Goal: Task Accomplishment & Management: Manage account settings

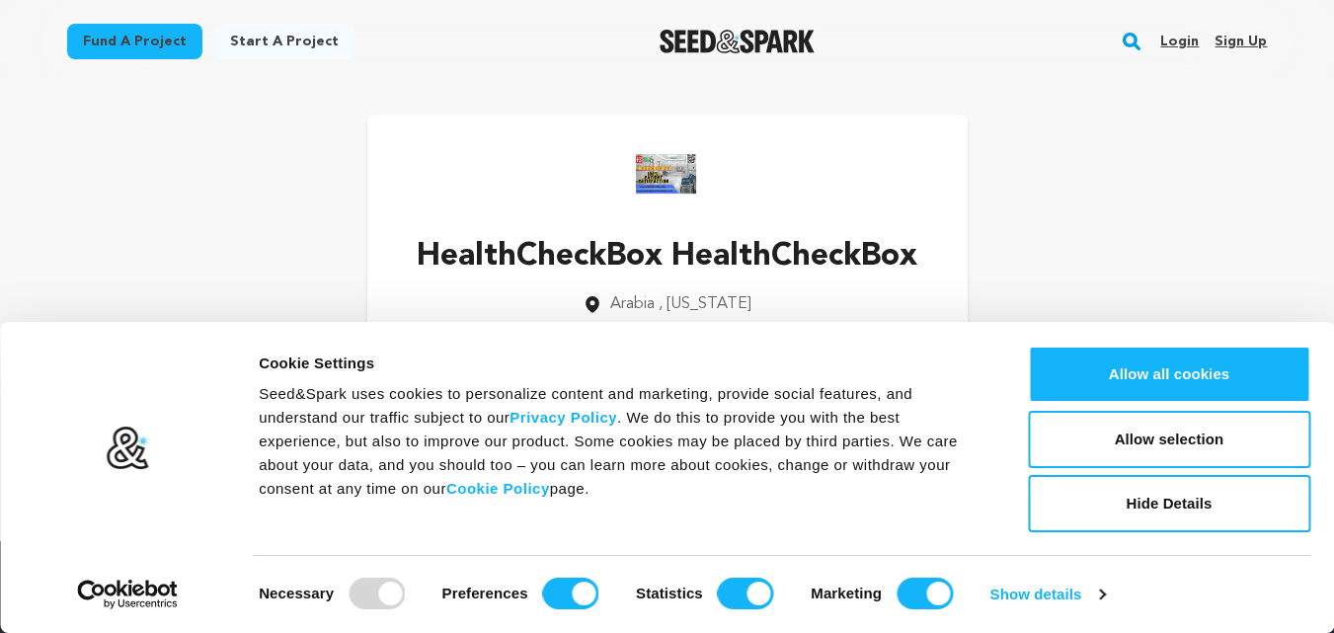
click at [1241, 44] on link "Sign up" at bounding box center [1240, 42] width 52 height 32
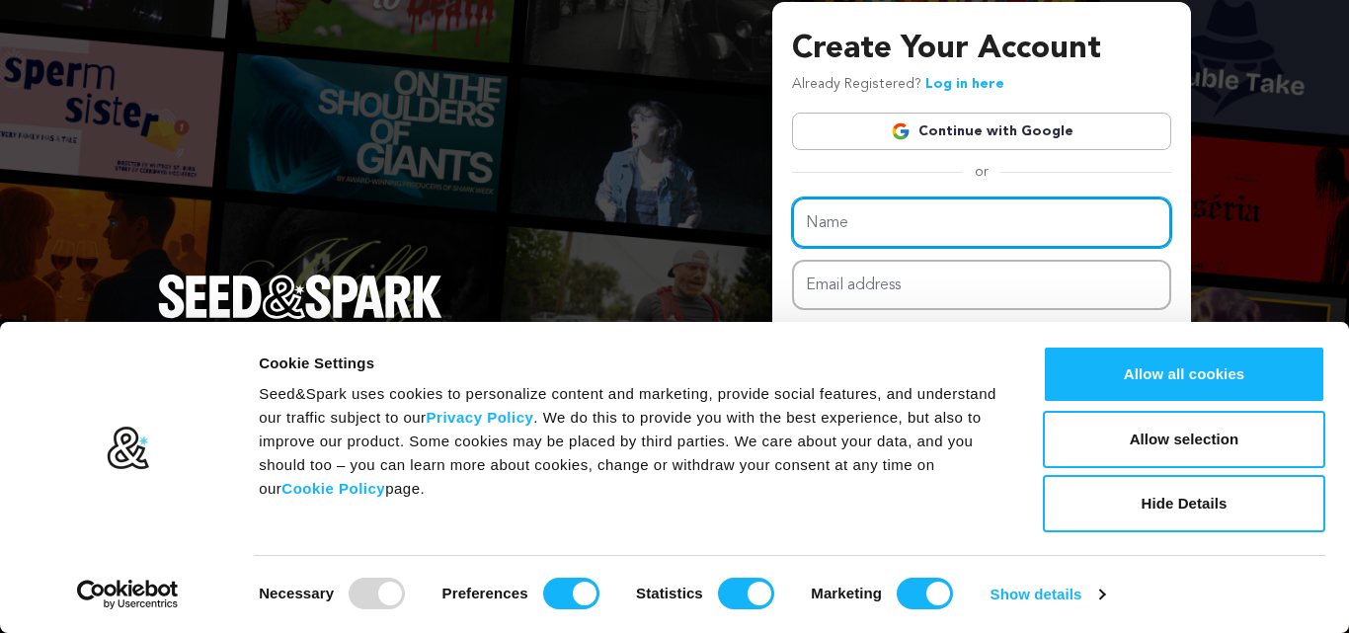
click at [916, 229] on input "Name" at bounding box center [981, 222] width 379 height 50
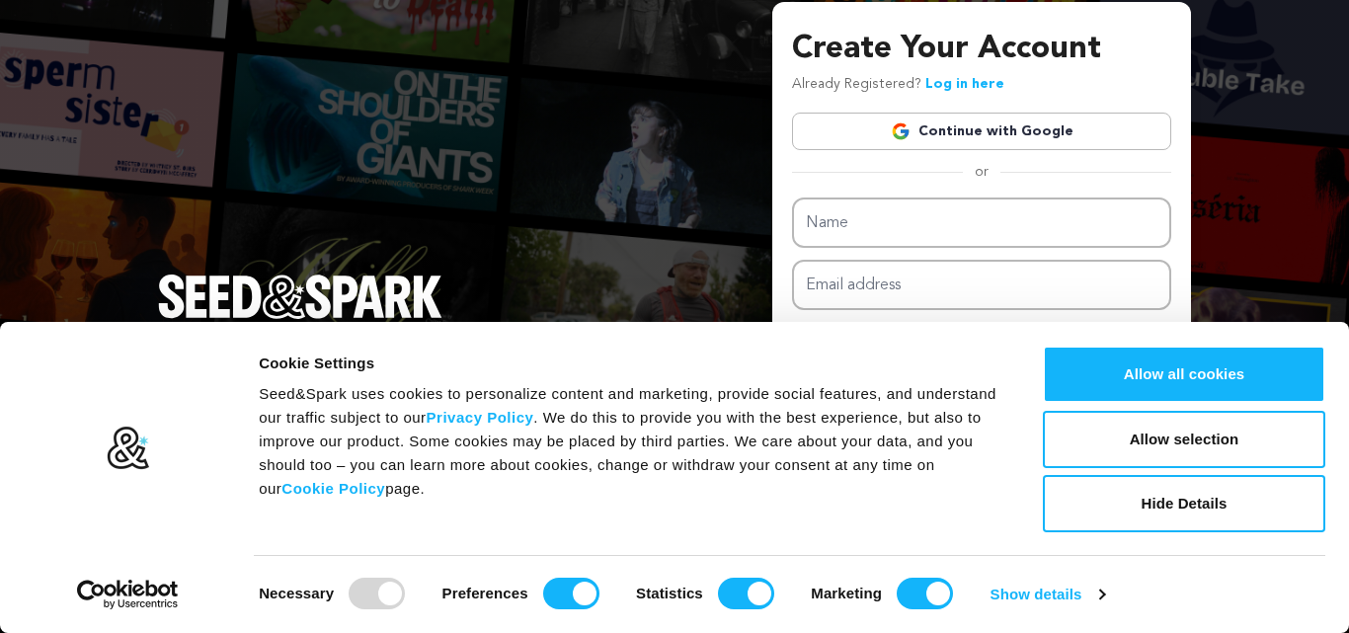
click at [598, 250] on div "Create Your Account Already Registered? Log in here Continue with Google or eyJ…" at bounding box center [674, 316] width 1349 height 633
click at [1184, 422] on button "Allow selection" at bounding box center [1184, 439] width 282 height 57
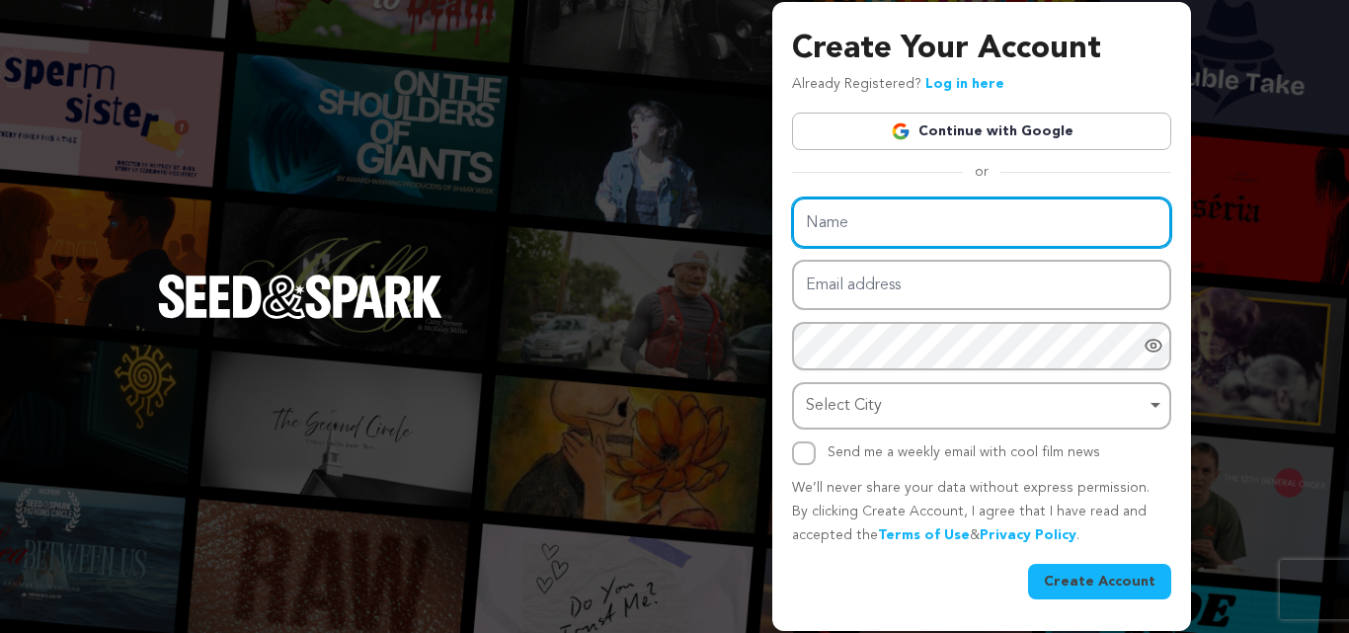
click at [933, 225] on input "Name" at bounding box center [981, 222] width 379 height 50
type input "OneTouch Exim"
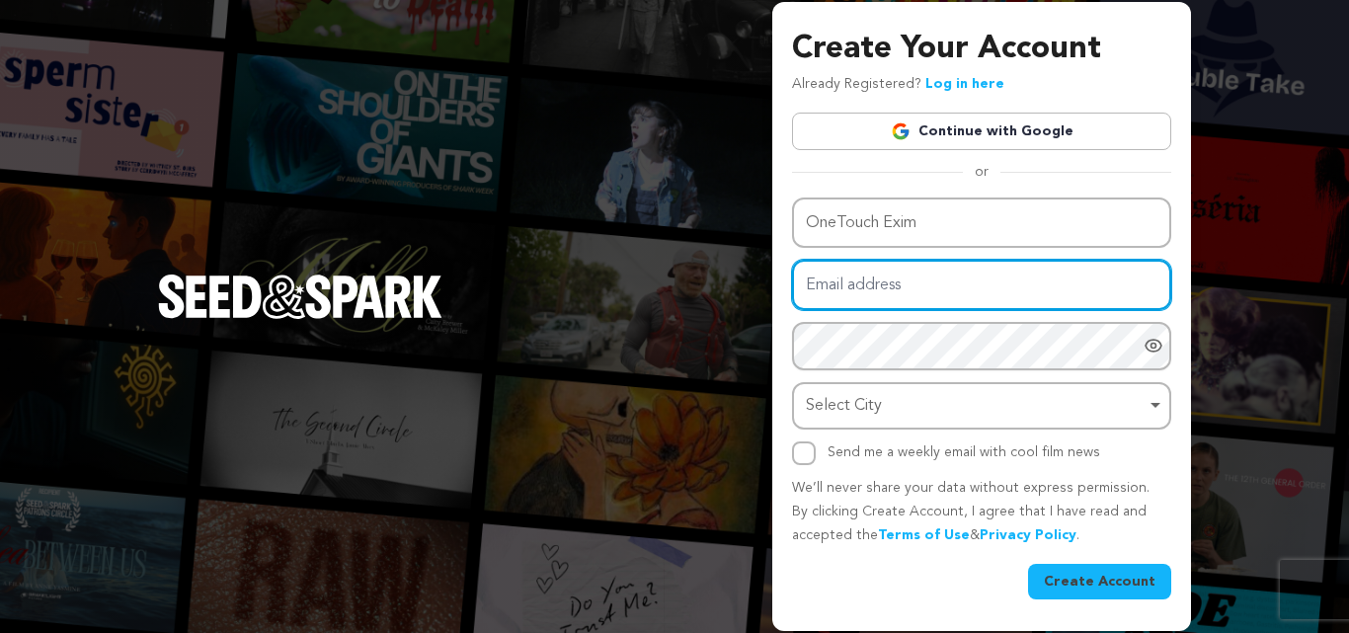
click at [837, 282] on input "Email address" at bounding box center [981, 285] width 379 height 50
paste input "rogox28633@gardsiir.com"
type input "rogox28633@gardsiir.com"
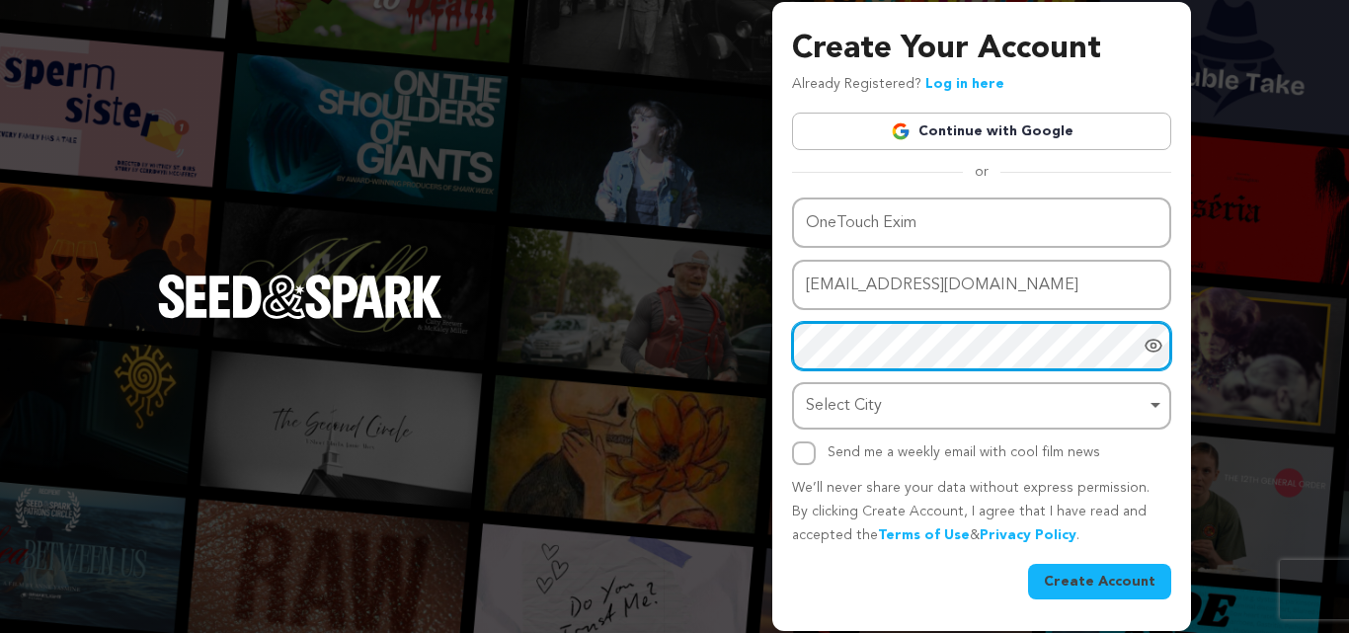
click at [753, 353] on div "Create Your Account Already Registered? Log in here Continue with Google or eyJ…" at bounding box center [674, 316] width 1349 height 633
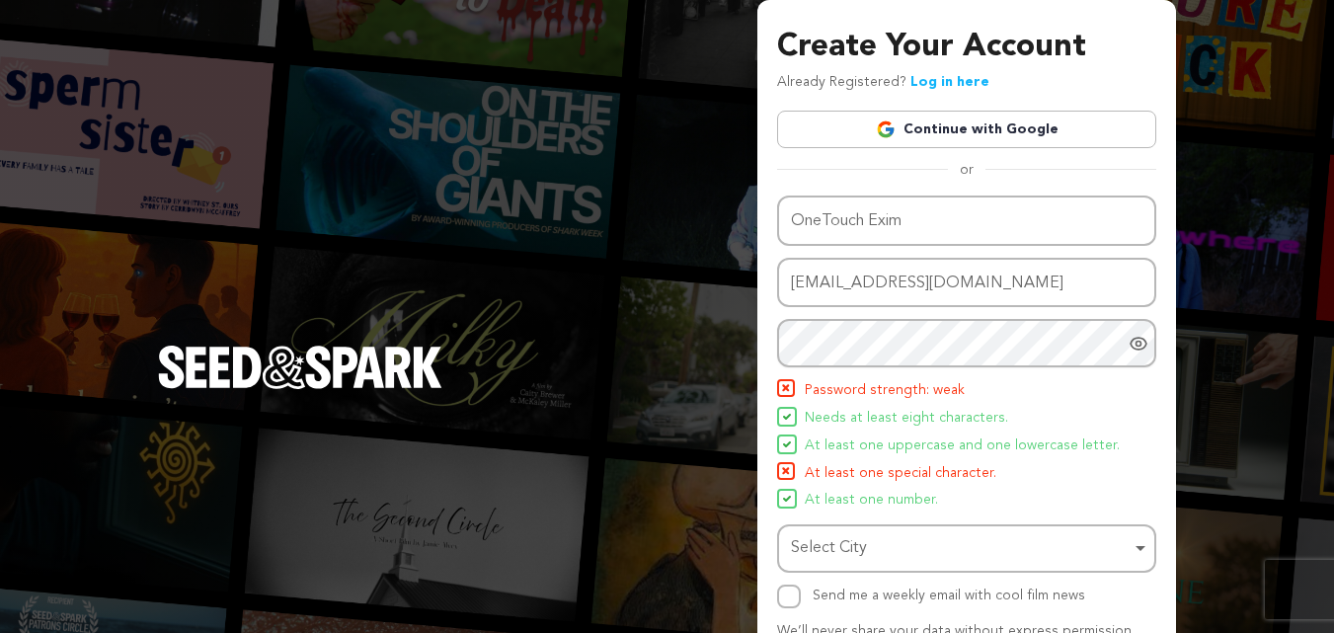
click at [1149, 350] on div at bounding box center [1143, 343] width 28 height 48
click at [864, 544] on div "Select City Remove item" at bounding box center [961, 548] width 340 height 29
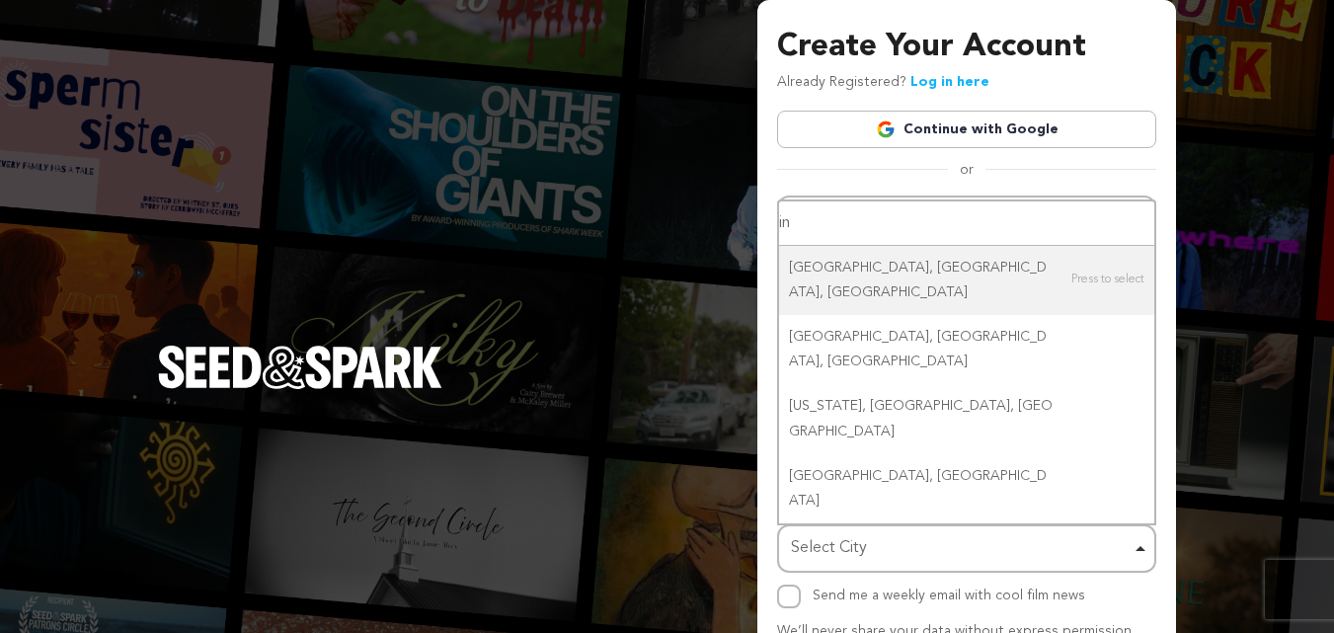
type input "i"
type input "noida"
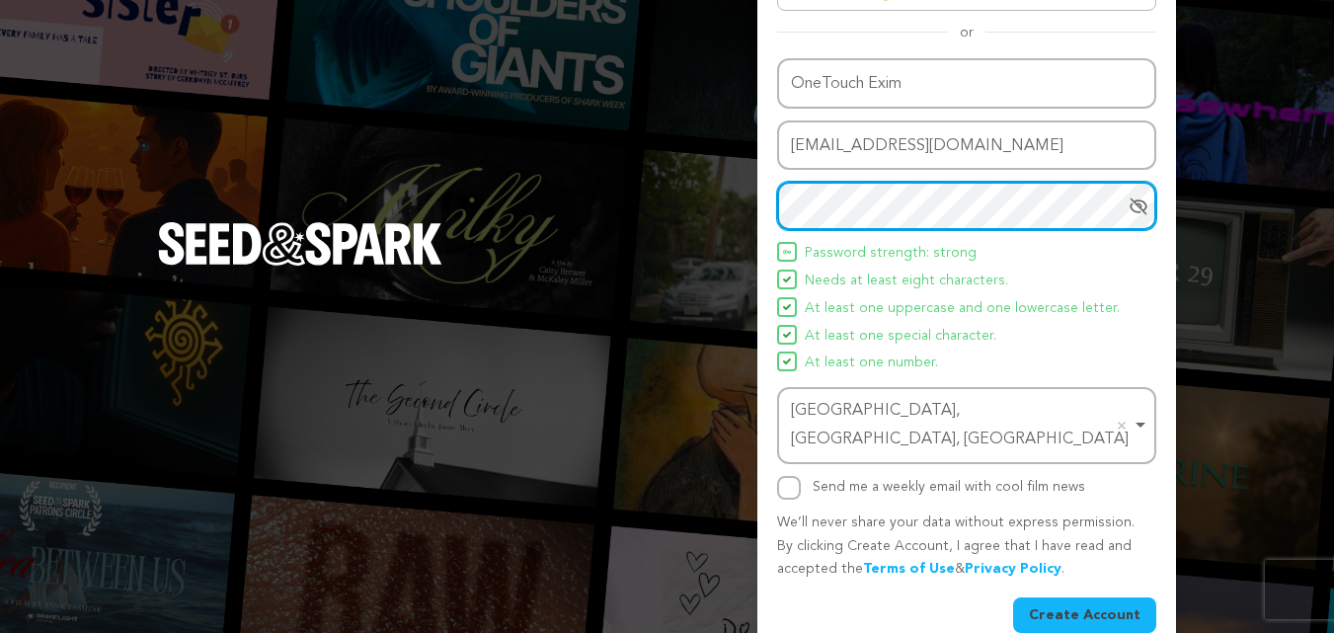
scroll to position [140, 0]
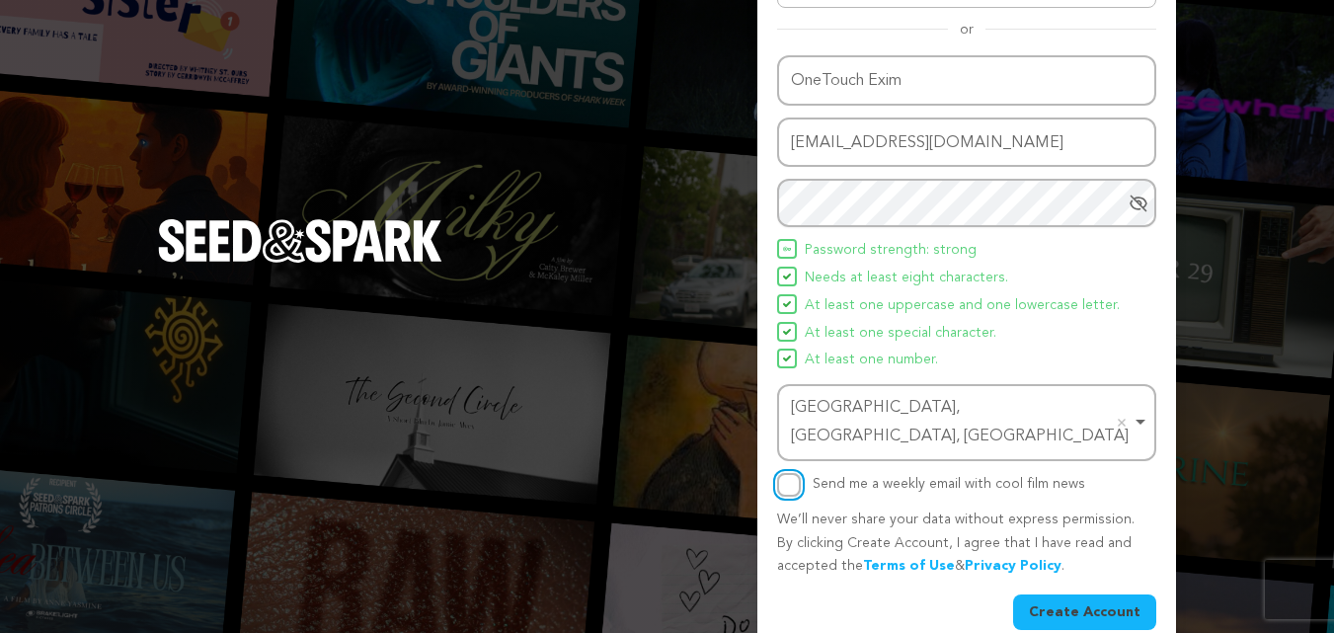
click at [793, 473] on input "Send me a weekly email with cool film news" at bounding box center [789, 485] width 24 height 24
checkbox input "true"
click at [1095, 594] on button "Create Account" at bounding box center [1084, 612] width 143 height 36
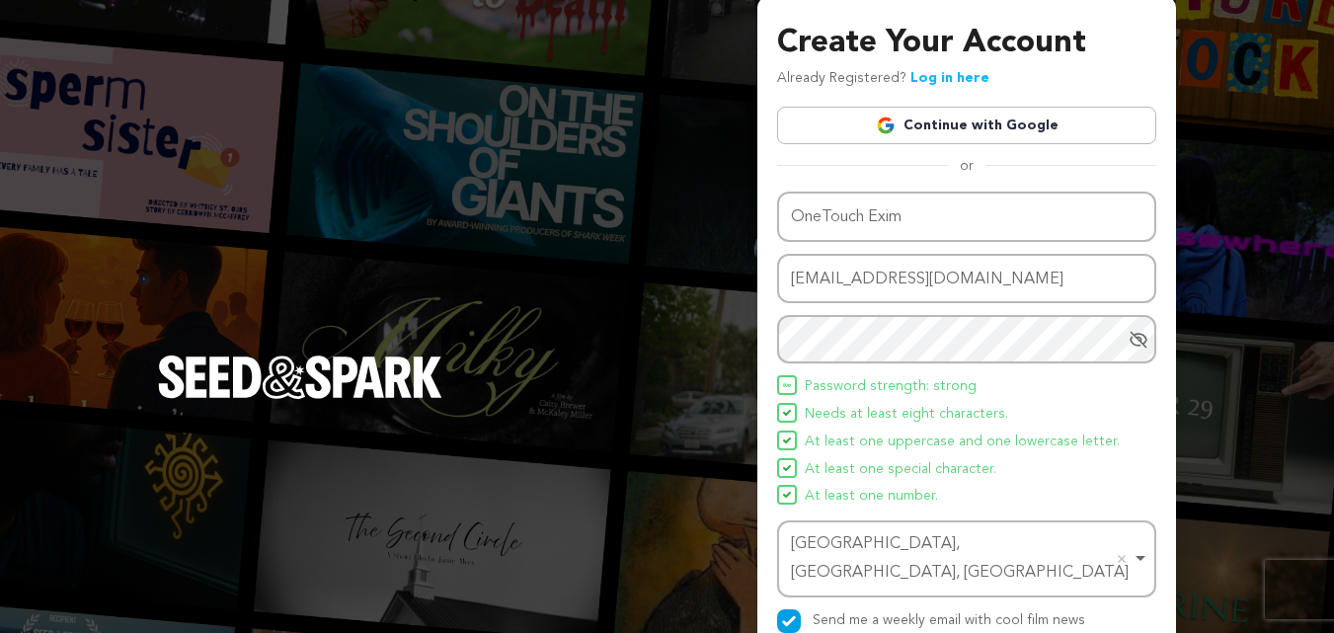
scroll to position [0, 0]
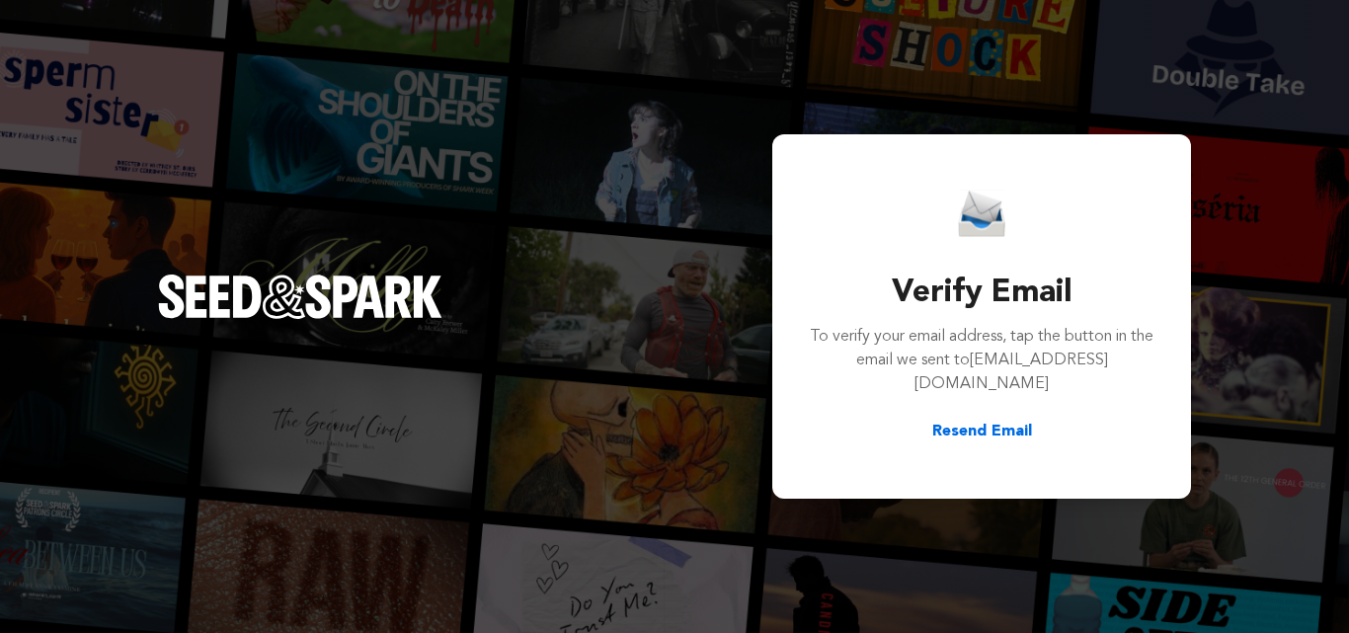
click at [930, 420] on div "Resend Email" at bounding box center [982, 432] width 348 height 24
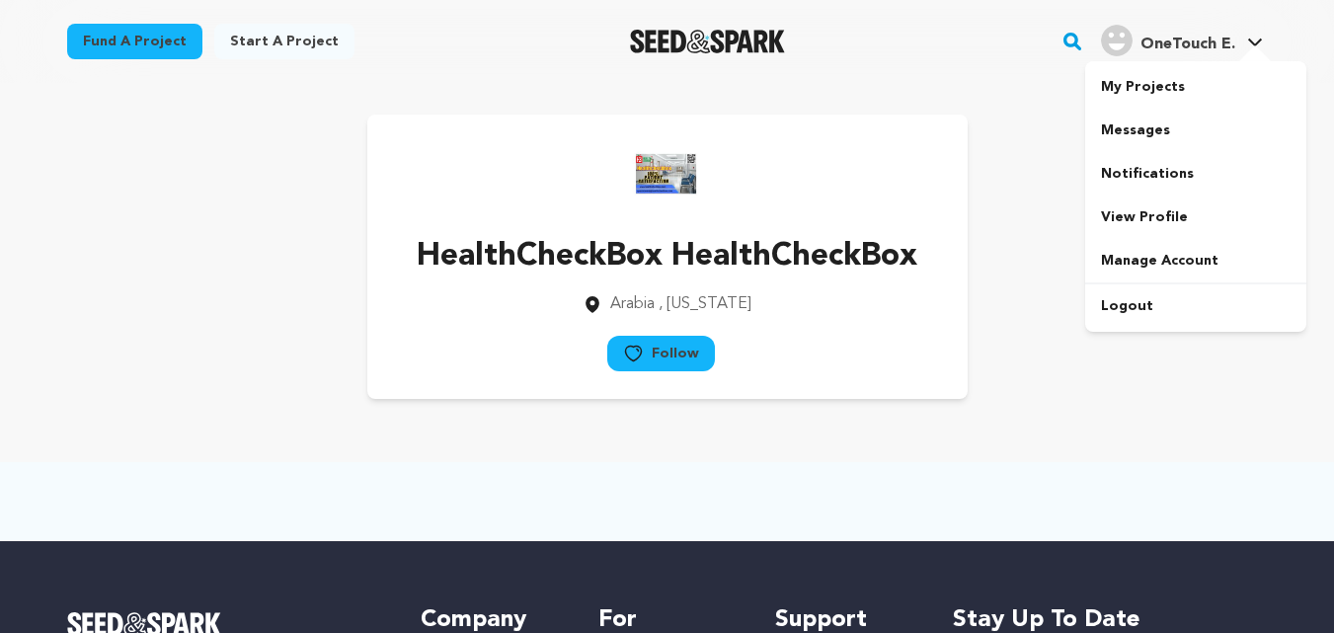
click at [1197, 39] on span "OneTouch E." at bounding box center [1187, 45] width 95 height 16
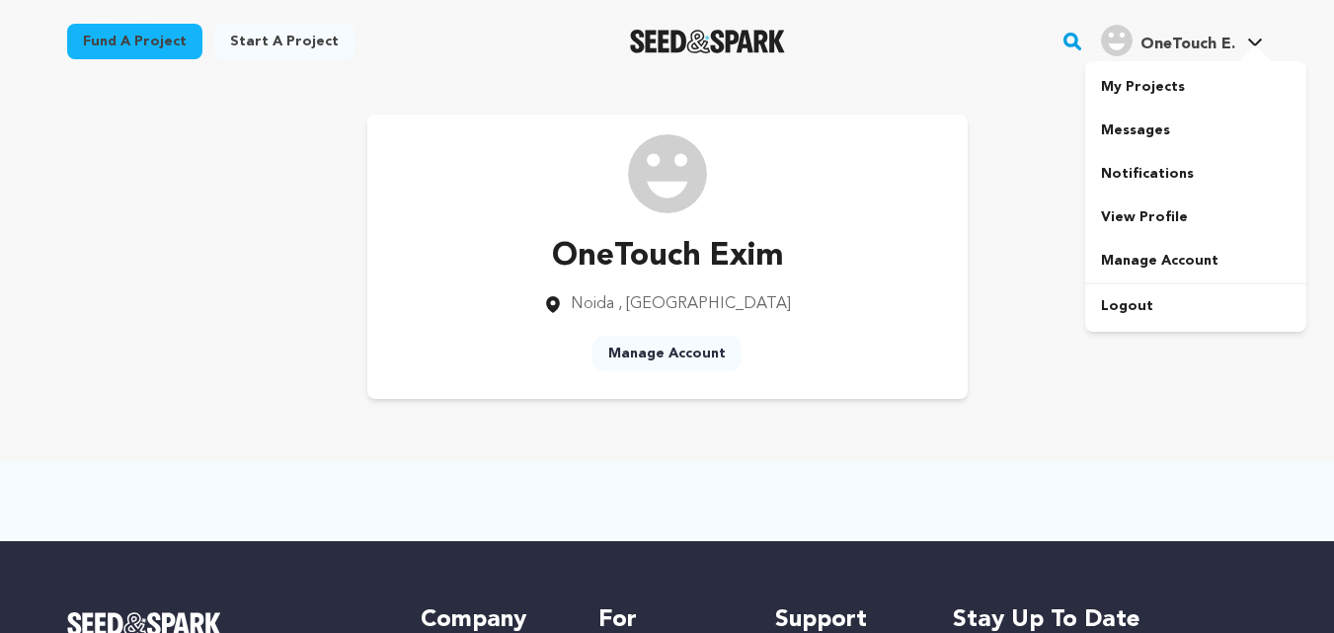
click at [1228, 39] on span "OneTouch E." at bounding box center [1187, 45] width 95 height 16
click at [1121, 229] on link "View Profile" at bounding box center [1195, 217] width 221 height 43
click at [687, 371] on div "Manage Account" at bounding box center [666, 357] width 149 height 43
click at [682, 361] on link "Manage Account" at bounding box center [666, 354] width 149 height 36
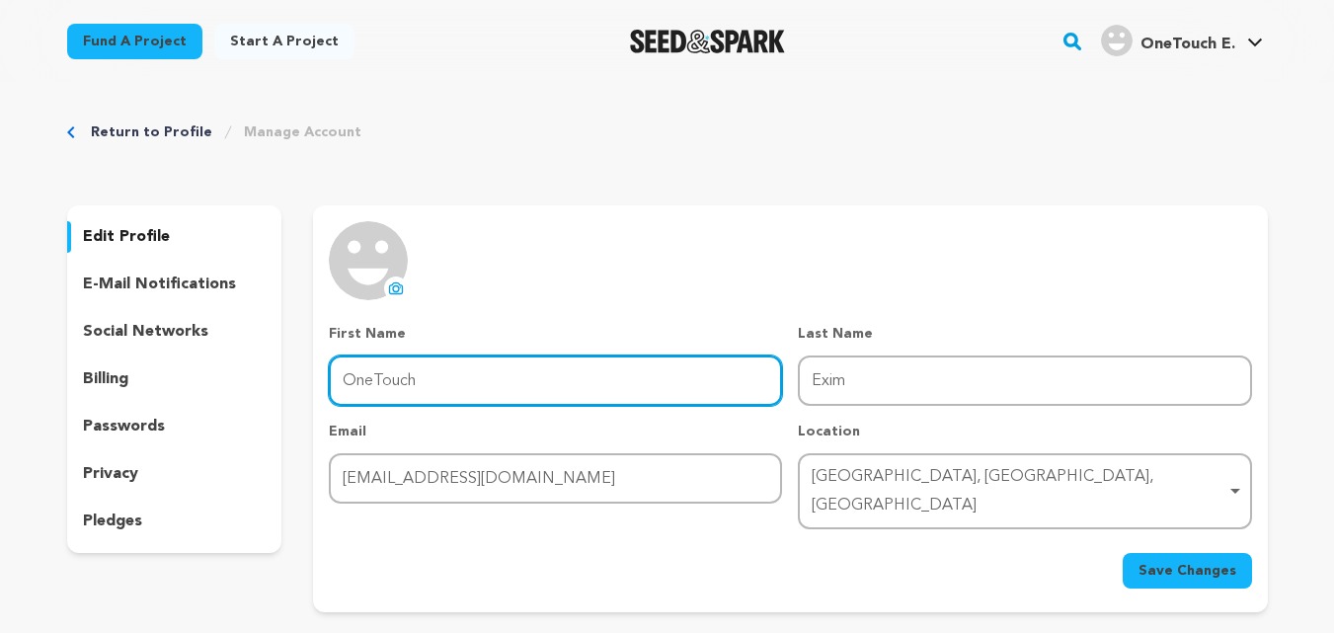
click at [494, 369] on input "OneTouch" at bounding box center [555, 380] width 453 height 50
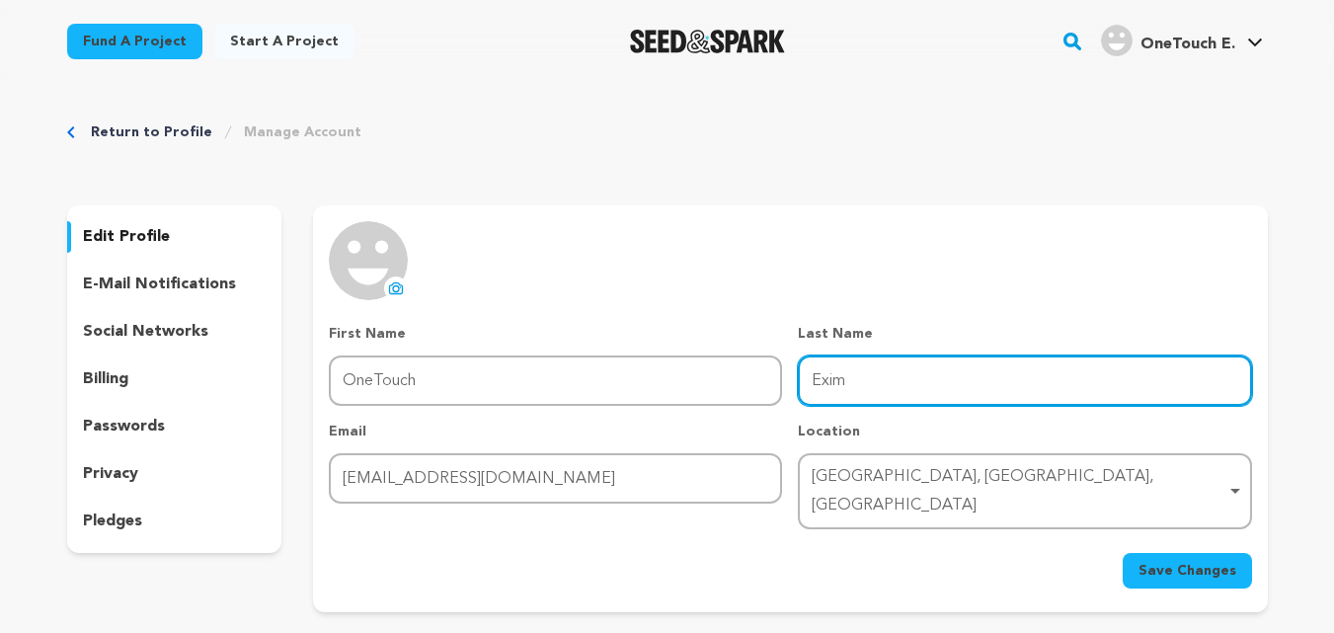
drag, startPoint x: 1008, startPoint y: 400, endPoint x: 913, endPoint y: 400, distance: 94.8
click at [1008, 400] on input "Exim" at bounding box center [1024, 380] width 453 height 50
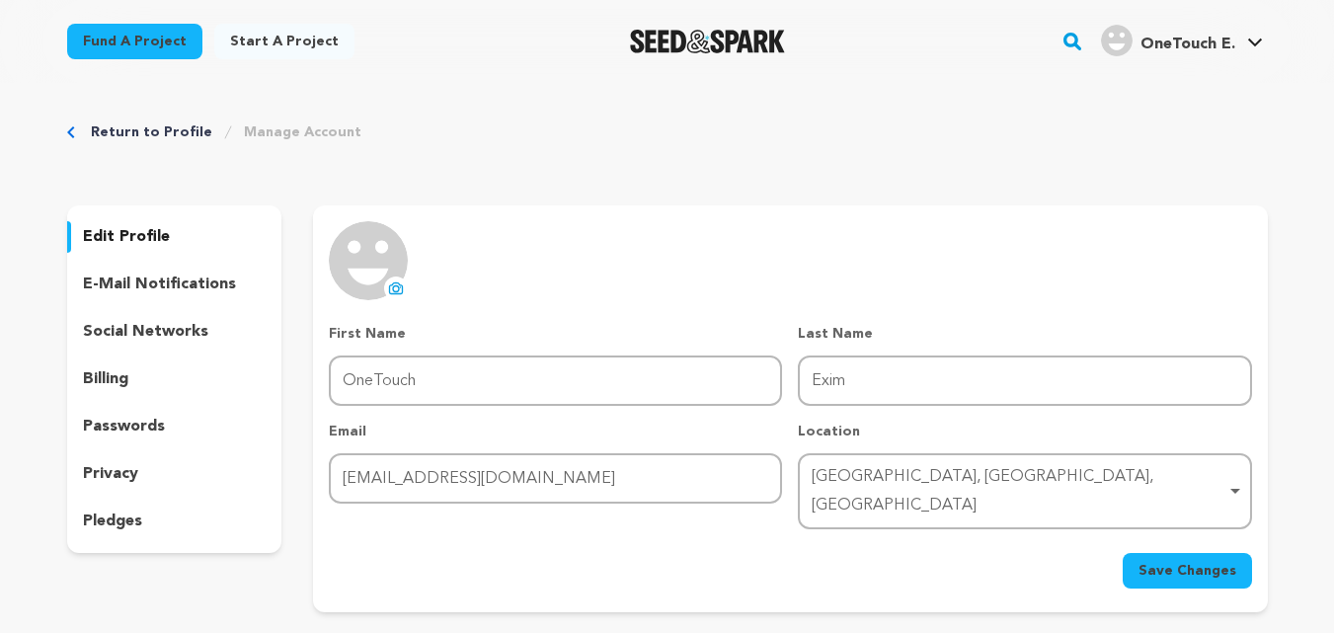
click at [350, 271] on img at bounding box center [368, 260] width 79 height 79
click at [375, 262] on img at bounding box center [368, 260] width 79 height 79
click at [387, 295] on button "uploading spinner upload profile image" at bounding box center [396, 288] width 24 height 24
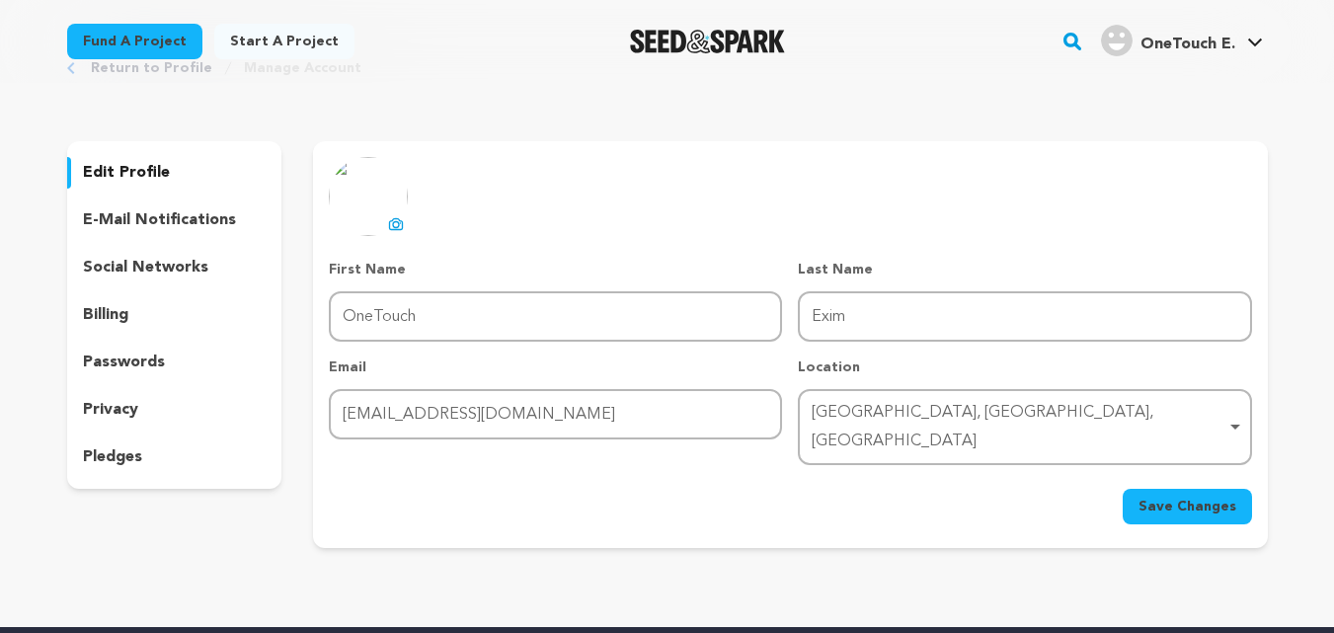
scroll to position [99, 0]
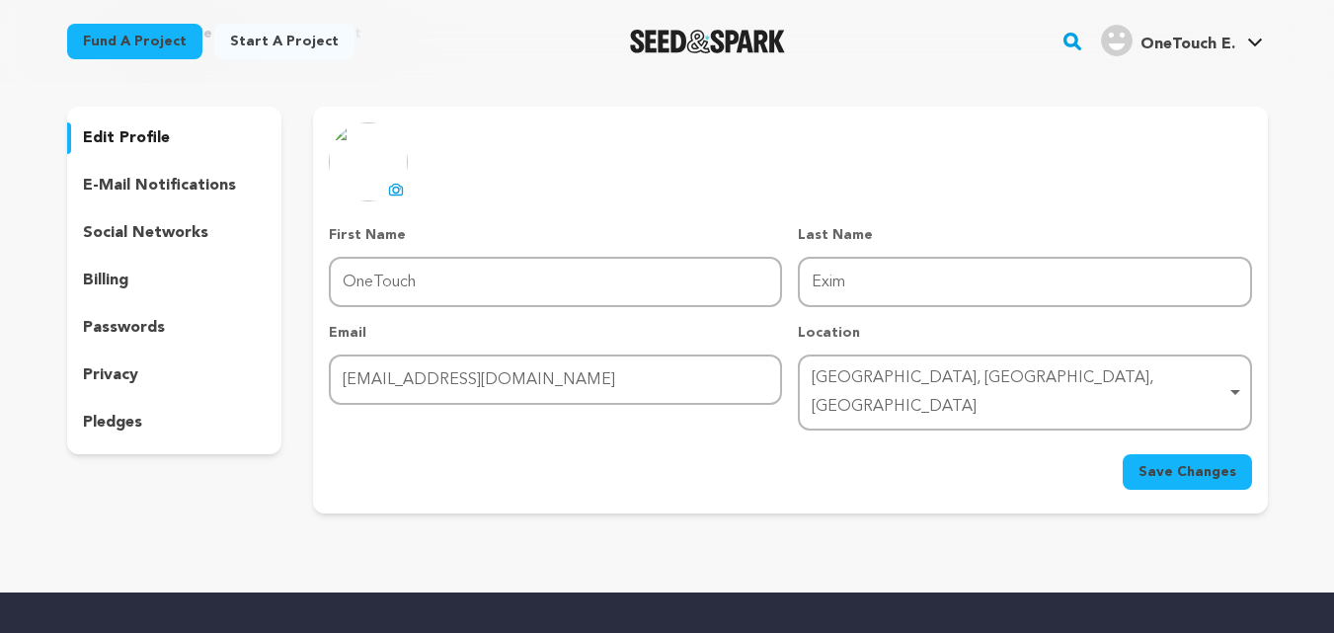
click at [125, 230] on p "social networks" at bounding box center [145, 233] width 125 height 24
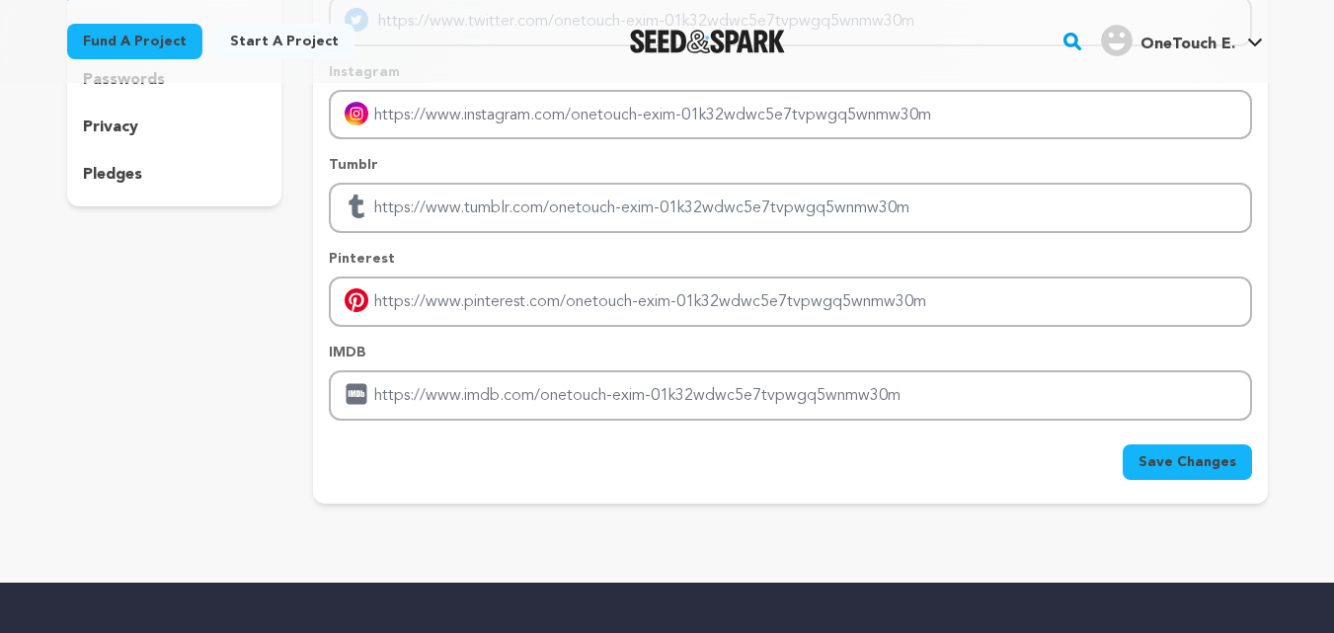
scroll to position [395, 0]
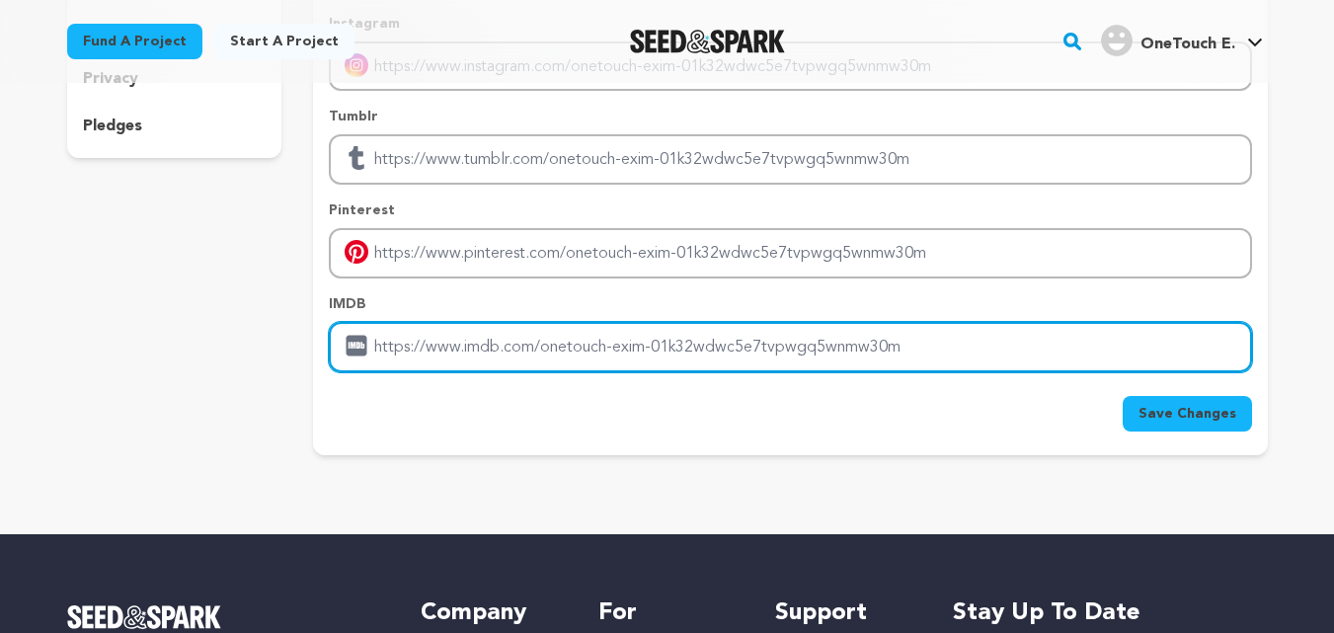
click at [449, 358] on input "Enter IMDB profile link" at bounding box center [790, 347] width 922 height 50
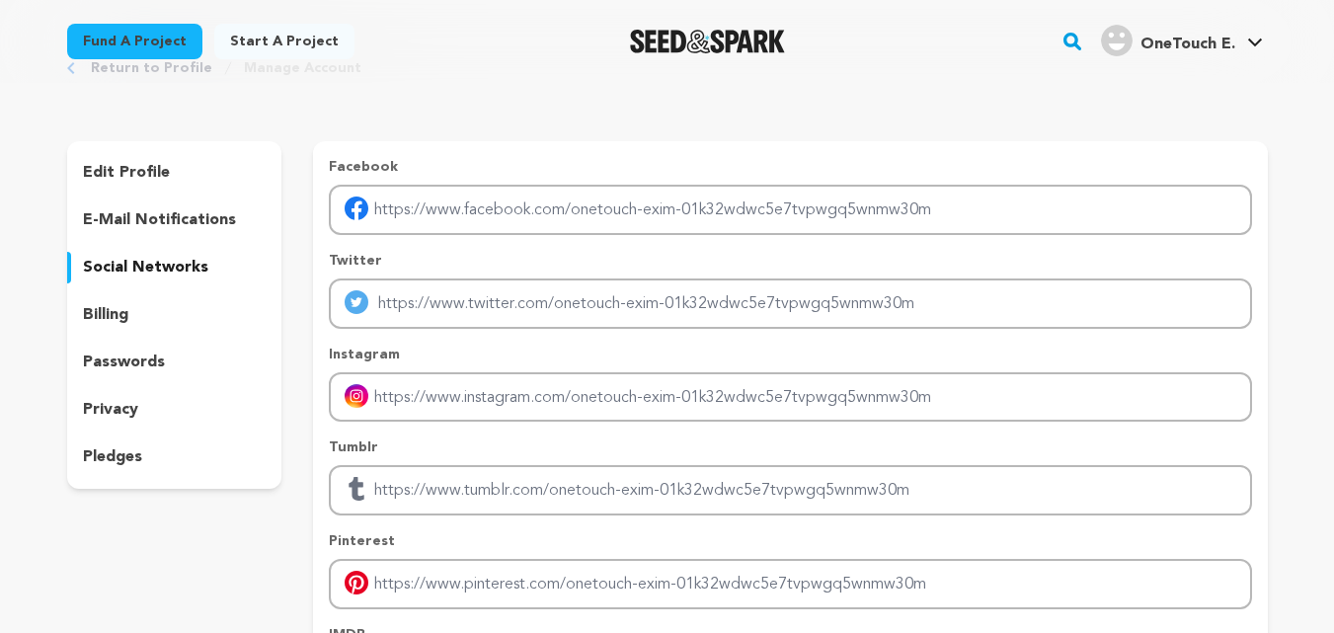
scroll to position [99, 0]
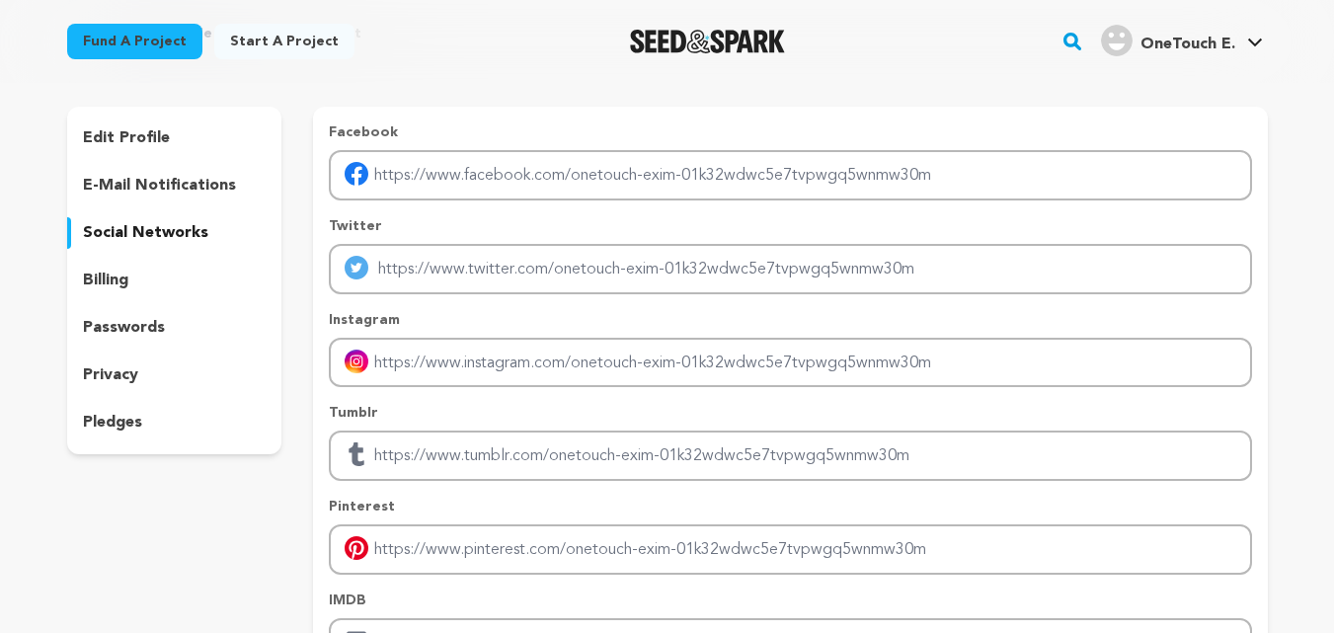
click at [144, 140] on p "edit profile" at bounding box center [126, 138] width 87 height 24
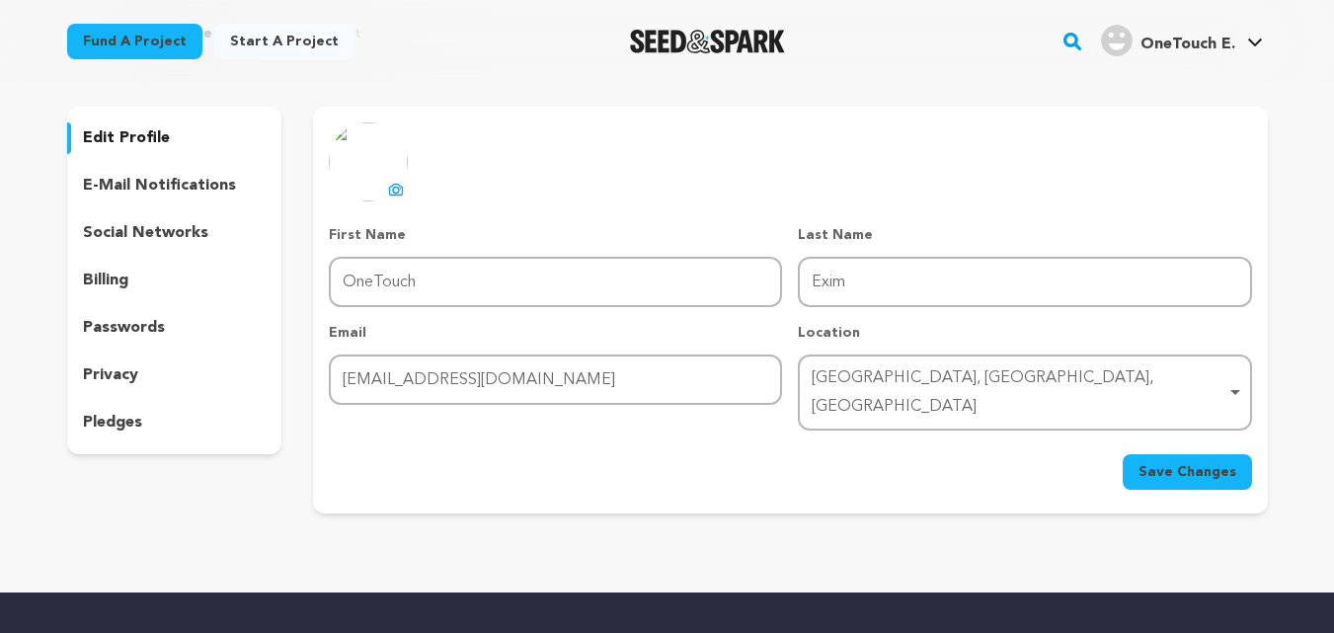
click at [1172, 454] on button "Save Changes" at bounding box center [1187, 472] width 129 height 36
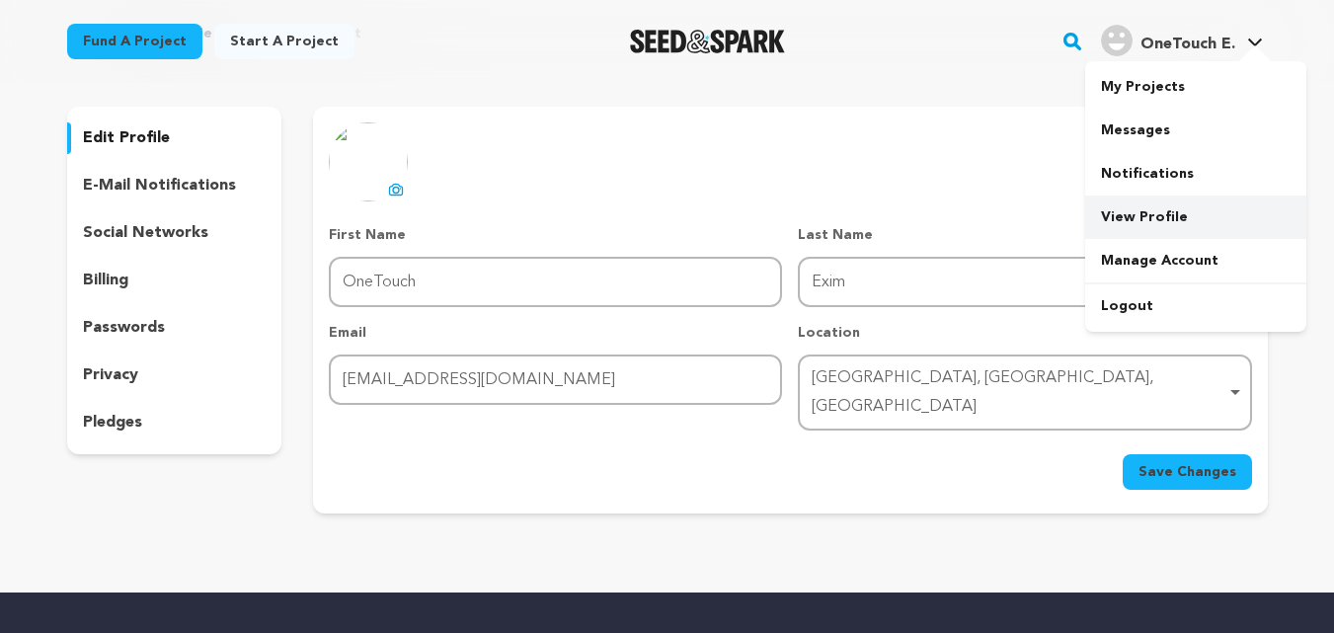
click at [1130, 220] on link "View Profile" at bounding box center [1195, 217] width 221 height 43
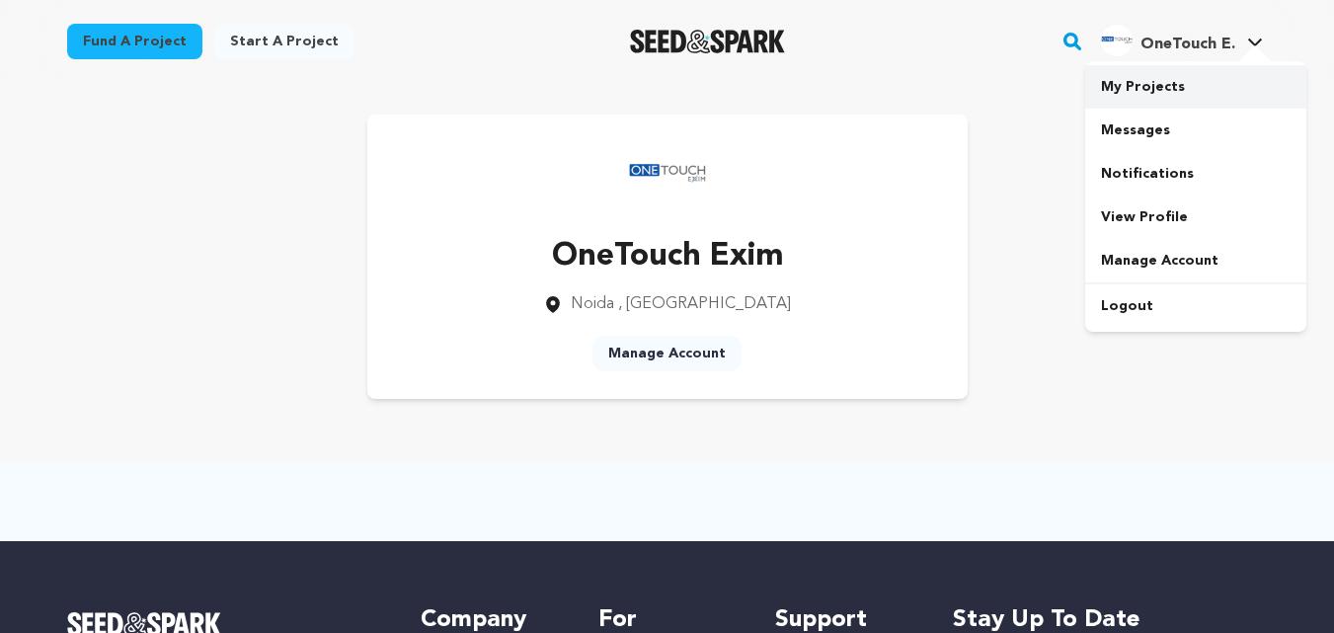
click at [1142, 84] on link "My Projects" at bounding box center [1195, 86] width 221 height 43
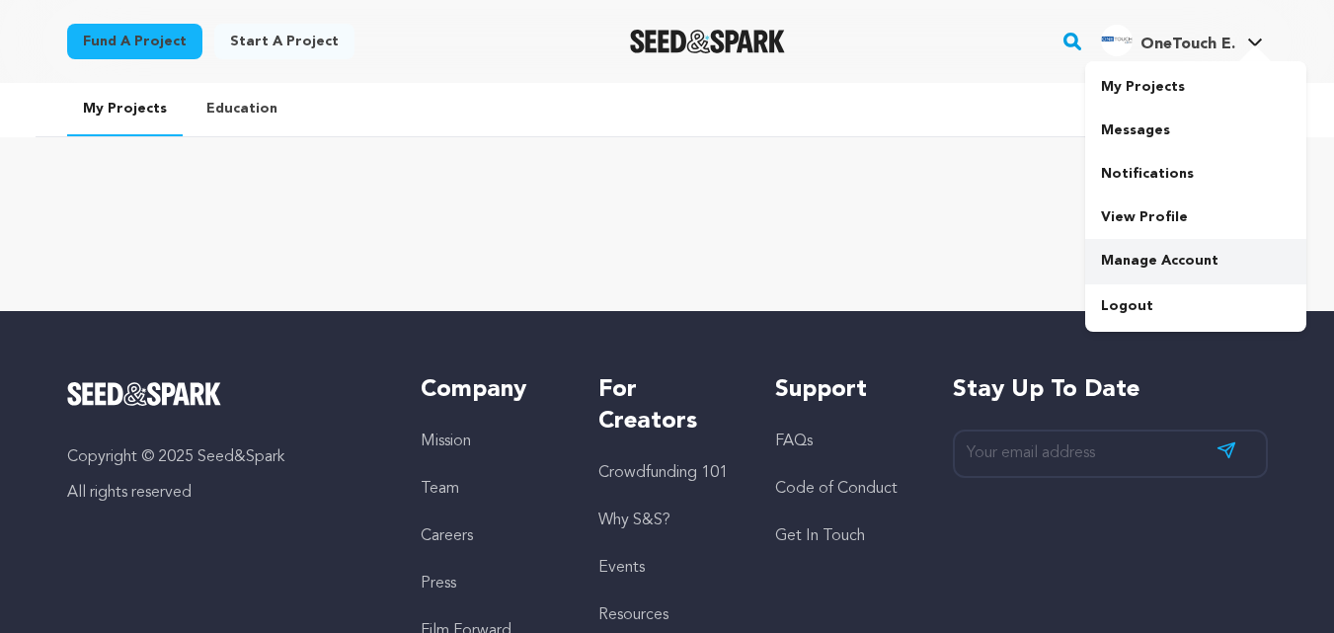
click at [1137, 267] on link "Manage Account" at bounding box center [1195, 260] width 221 height 43
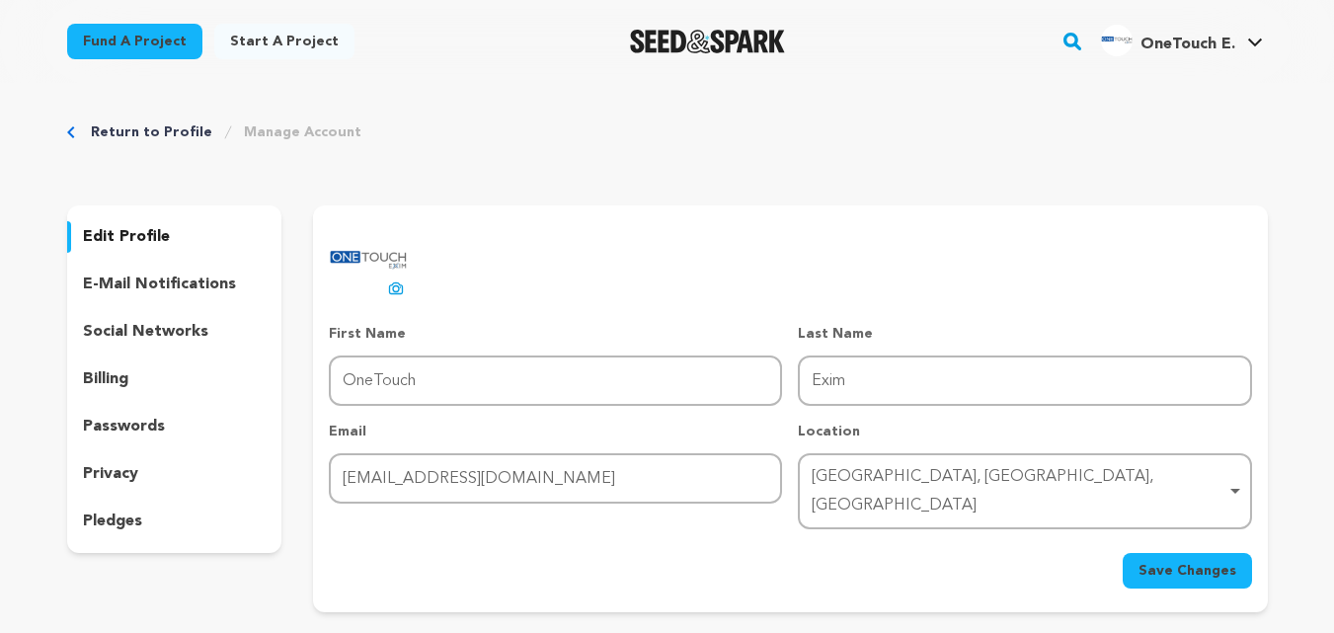
click at [137, 343] on p "social networks" at bounding box center [145, 332] width 125 height 24
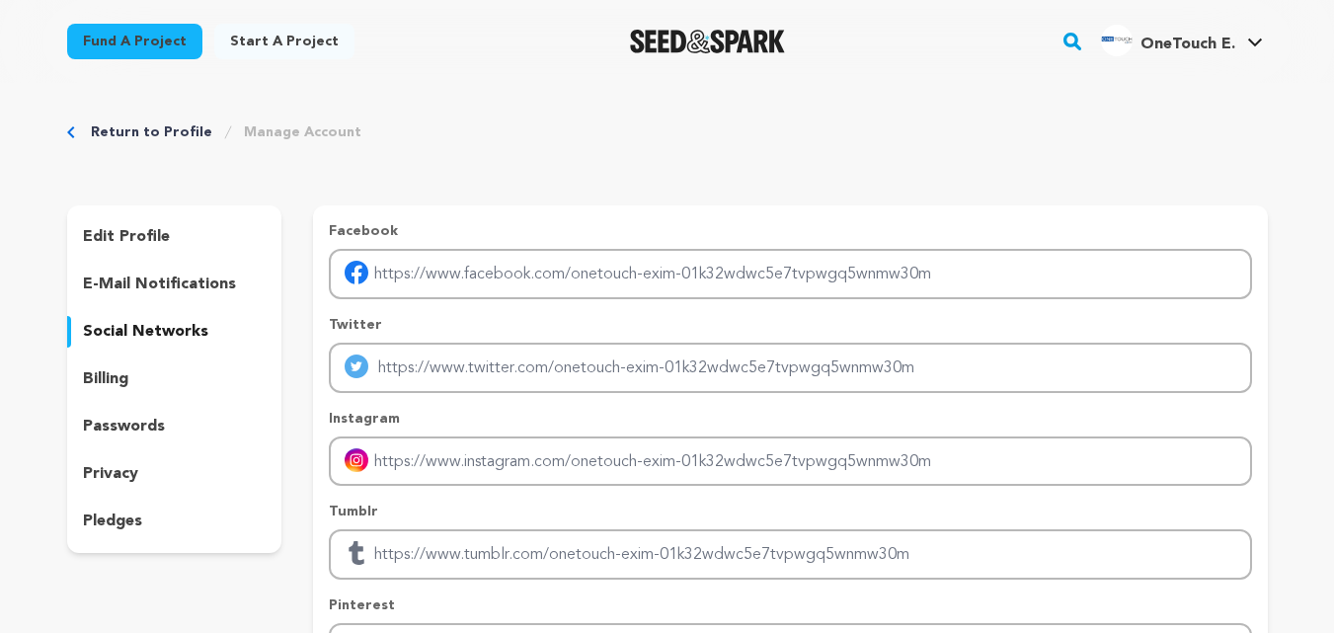
click at [230, 270] on div "e-mail notifications" at bounding box center [174, 285] width 215 height 32
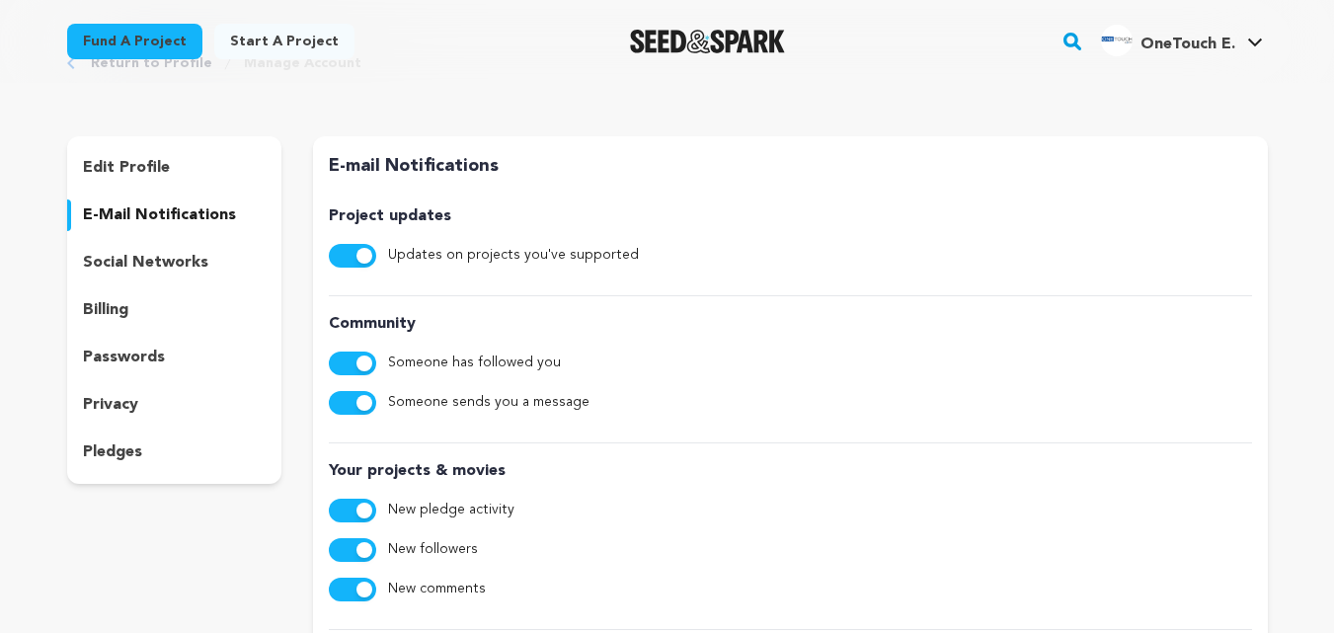
scroll to position [99, 0]
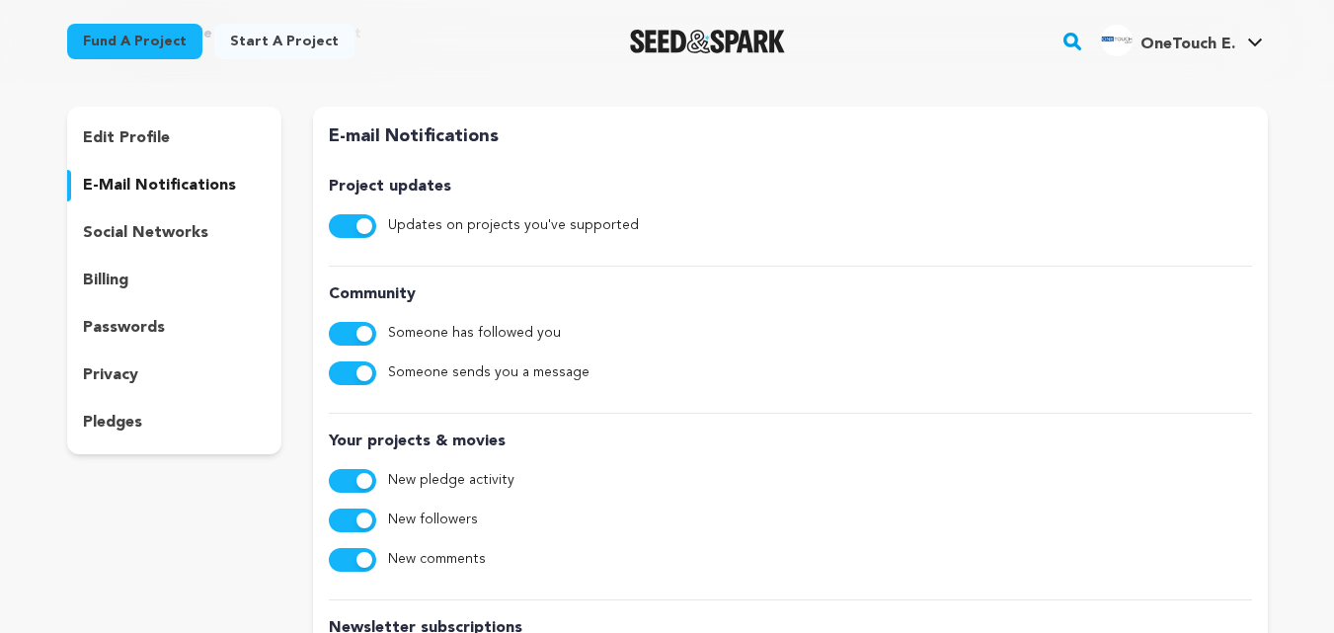
click at [145, 269] on div "billing" at bounding box center [174, 281] width 215 height 32
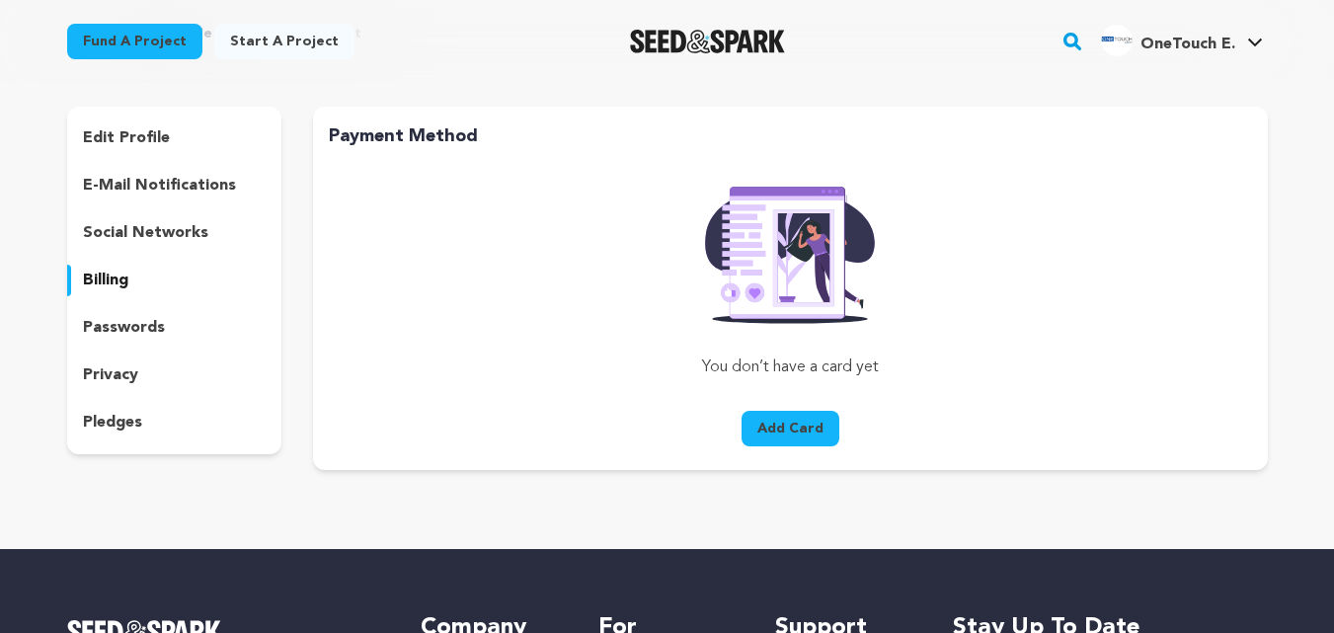
click at [141, 318] on p "passwords" at bounding box center [124, 328] width 82 height 24
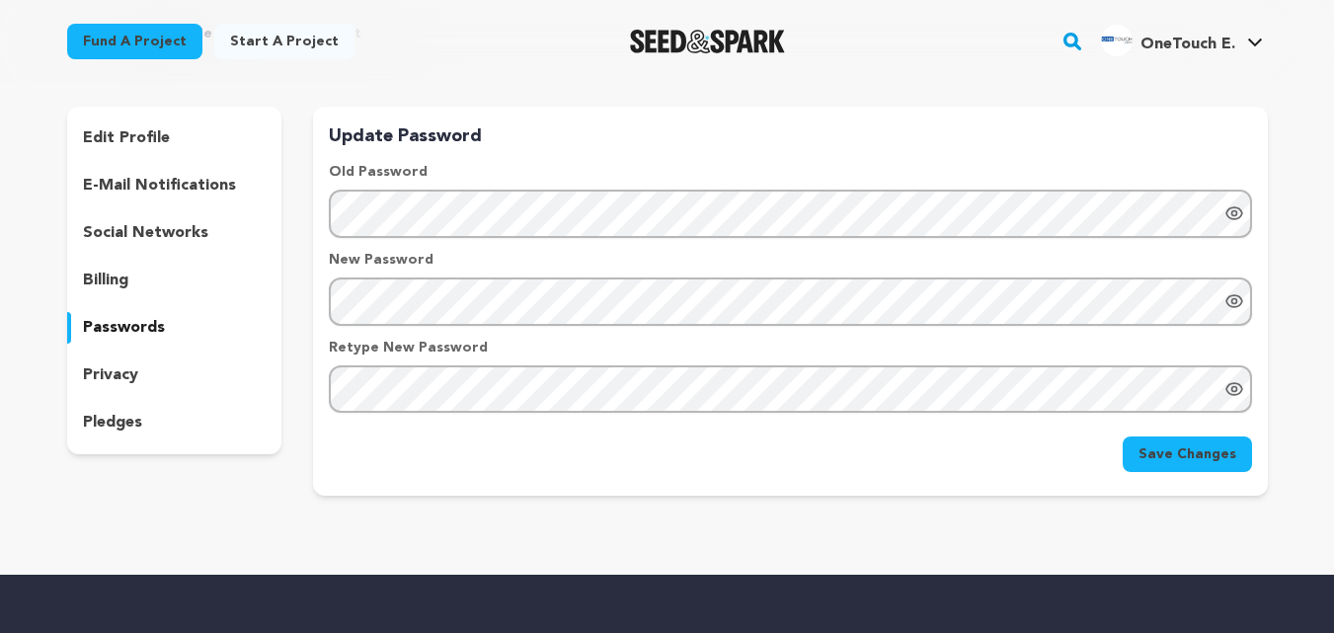
click at [126, 397] on div "edit profile e-mail notifications social networks billing passwords privacy ple…" at bounding box center [174, 281] width 215 height 348
click at [120, 432] on p "pledges" at bounding box center [112, 423] width 59 height 24
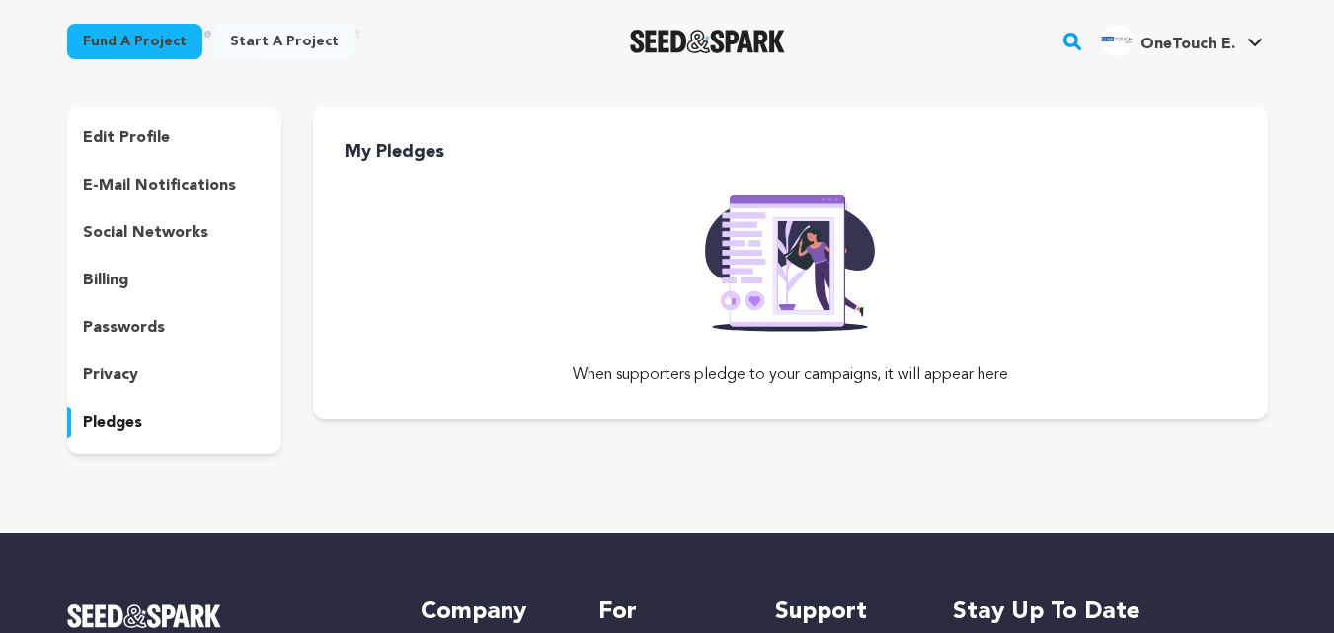
click at [141, 355] on div "edit profile e-mail notifications social networks billing passwords privacy ple…" at bounding box center [174, 281] width 215 height 348
click at [126, 371] on p "privacy" at bounding box center [110, 375] width 55 height 24
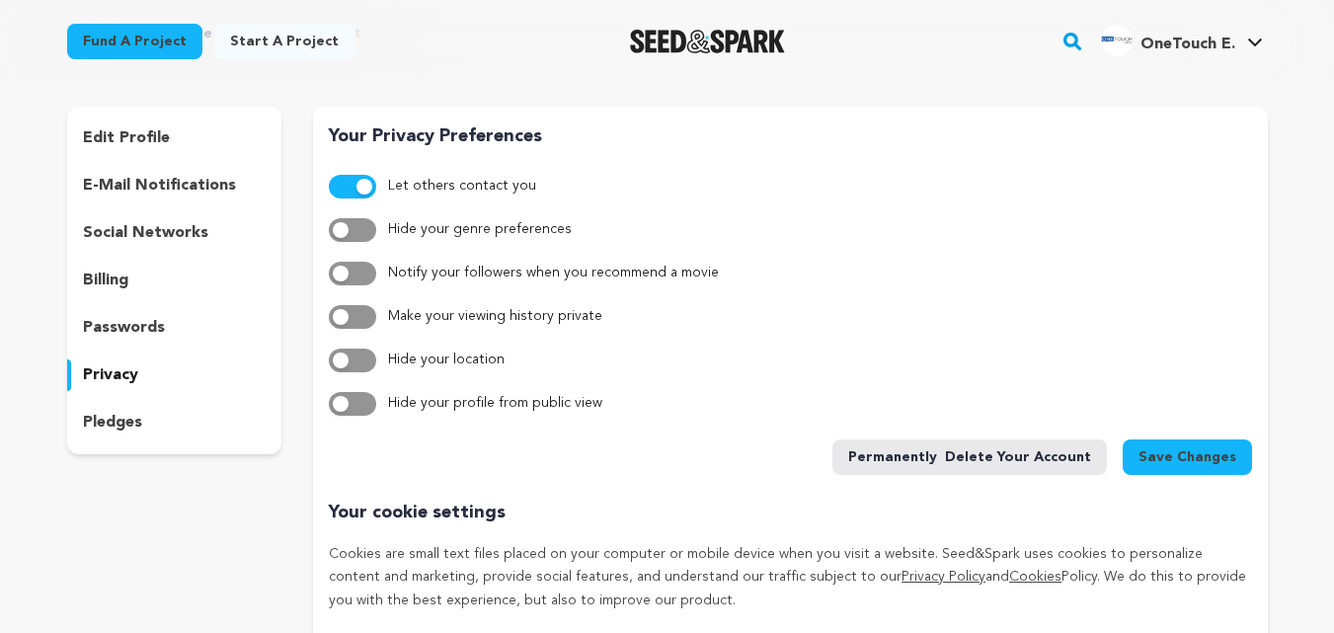
click at [156, 148] on p "edit profile" at bounding box center [126, 138] width 87 height 24
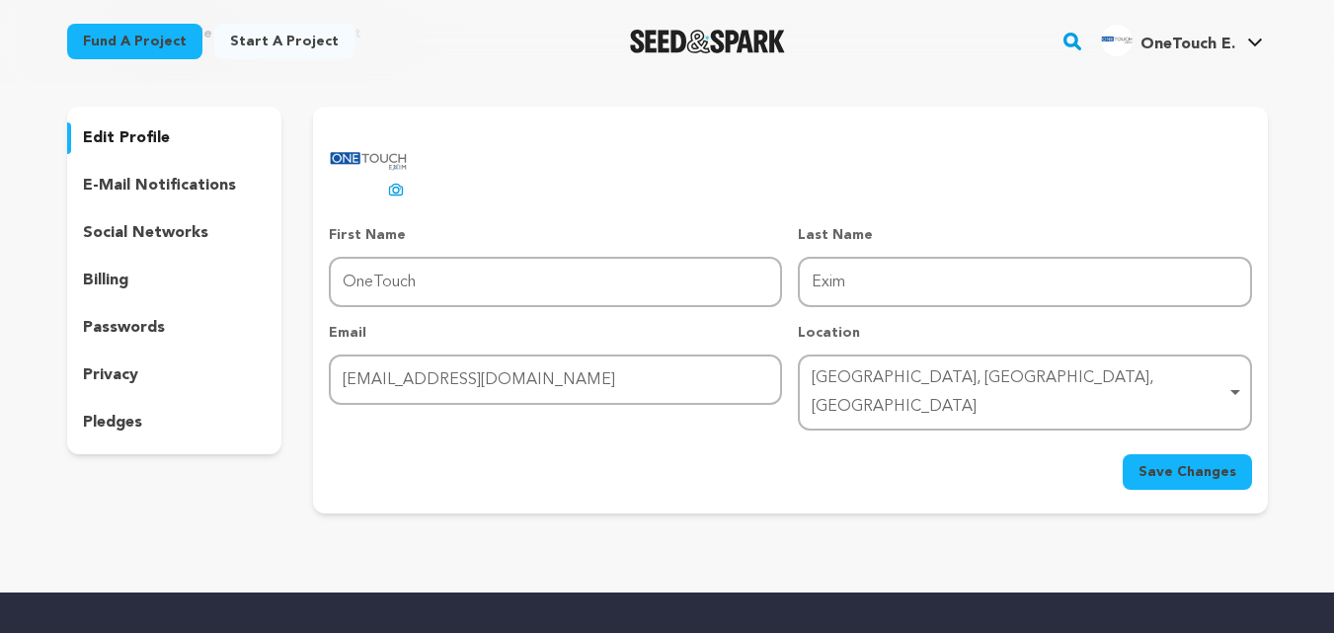
click at [696, 43] on img "Seed&Spark Homepage" at bounding box center [707, 42] width 155 height 24
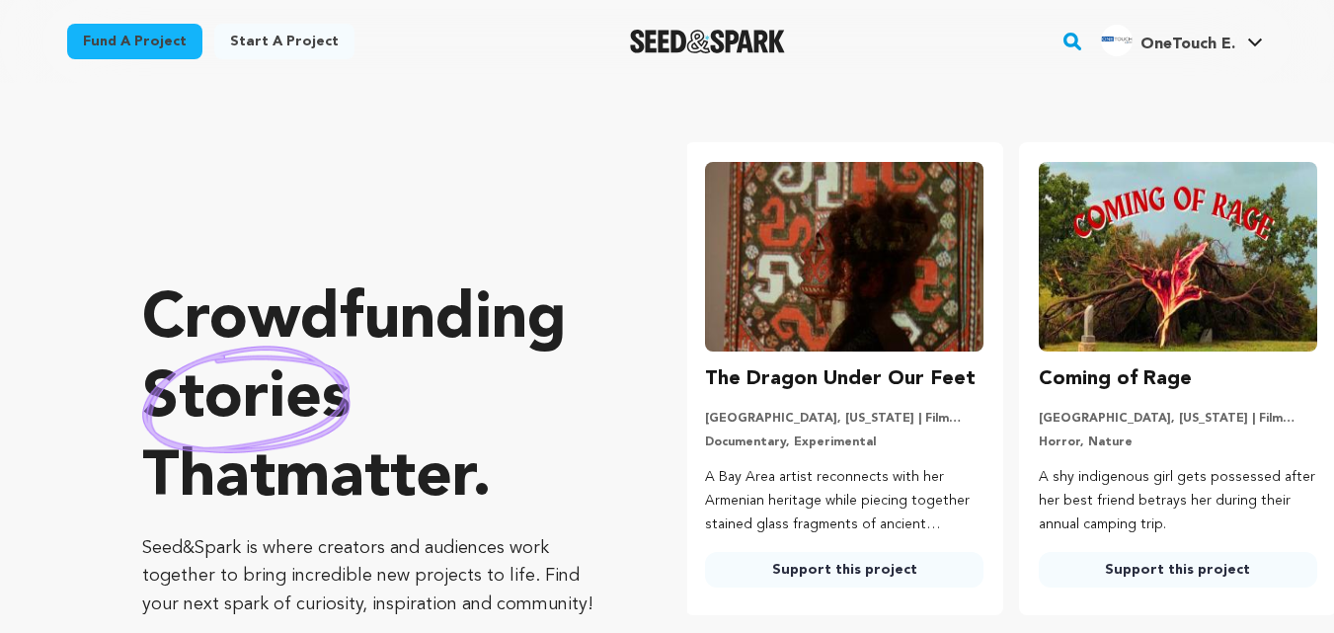
scroll to position [0, 350]
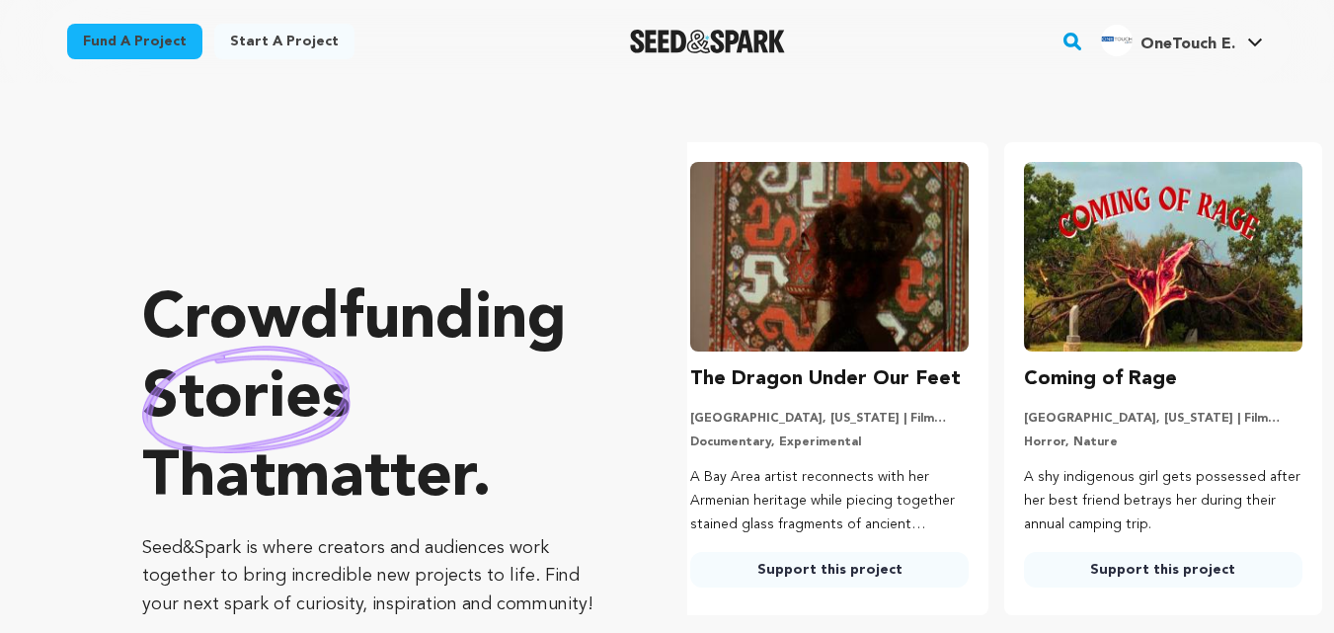
click at [1175, 48] on span "OneTouch E." at bounding box center [1187, 45] width 95 height 16
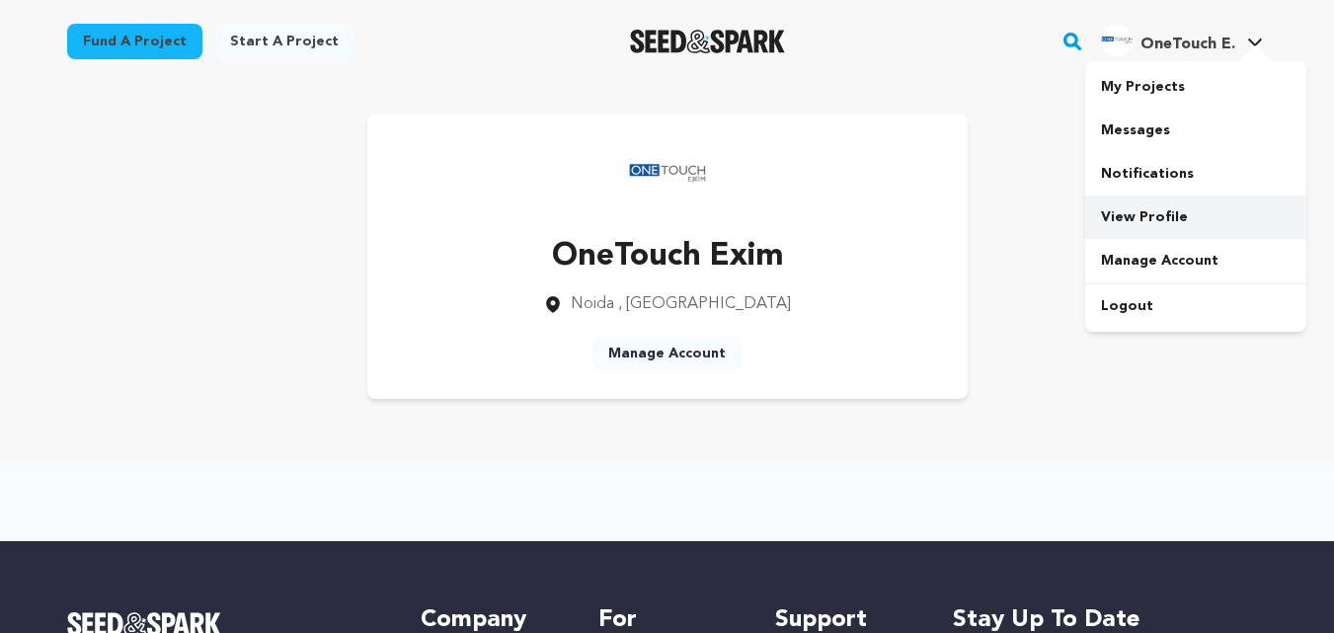
click at [1149, 218] on link "View Profile" at bounding box center [1195, 217] width 221 height 43
